Goal: Transaction & Acquisition: Subscribe to service/newsletter

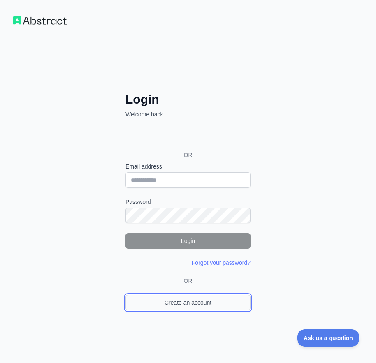
click at [179, 308] on link "Create an account" at bounding box center [187, 303] width 125 height 16
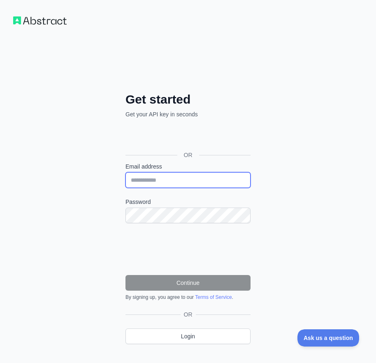
click at [155, 180] on input "Email address" at bounding box center [187, 180] width 125 height 16
paste input "**********"
type input "**********"
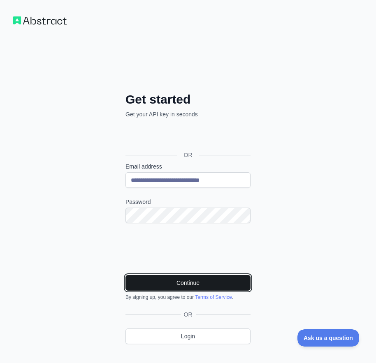
click at [204, 280] on button "Continue" at bounding box center [187, 283] width 125 height 16
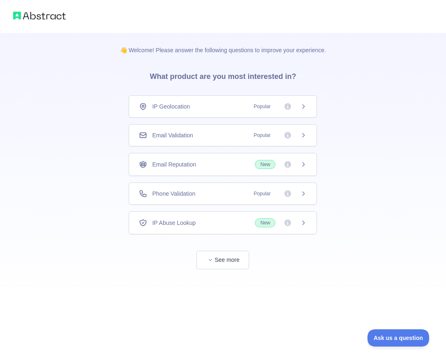
click at [191, 136] on span "Email Validation" at bounding box center [172, 135] width 41 height 8
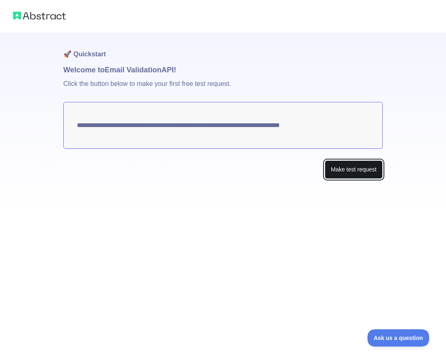
click at [353, 176] on button "Make test request" at bounding box center [354, 169] width 58 height 18
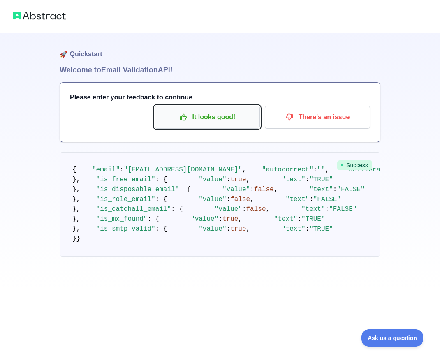
click at [196, 122] on p "It looks good!" at bounding box center [207, 117] width 93 height 14
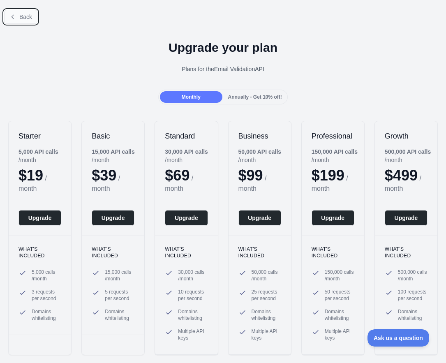
click at [22, 17] on span "Back" at bounding box center [25, 17] width 13 height 7
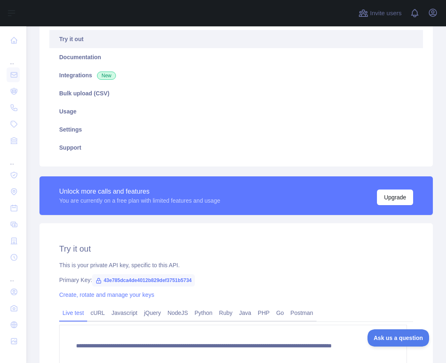
scroll to position [202, 0]
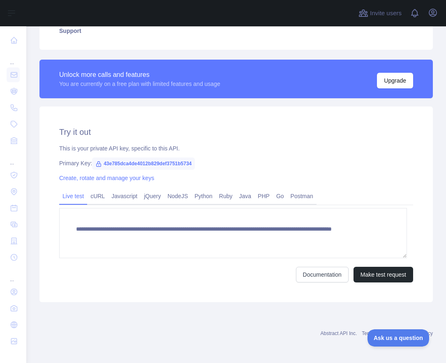
click at [160, 165] on span "43e785dca4de4012b829def3751b5734" at bounding box center [143, 163] width 103 height 12
copy span "43e785dca4de4012b829def3751b5734"
